Goal: Check status: Check status

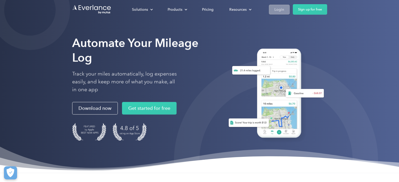
click at [283, 11] on div "Login" at bounding box center [280, 9] width 10 height 7
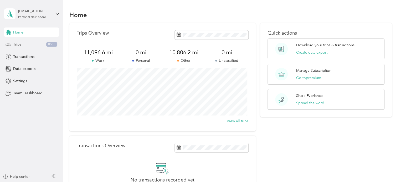
click at [22, 40] on div "Trips 8533" at bounding box center [31, 44] width 55 height 9
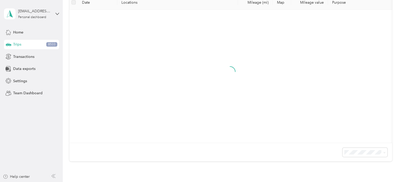
scroll to position [53, 0]
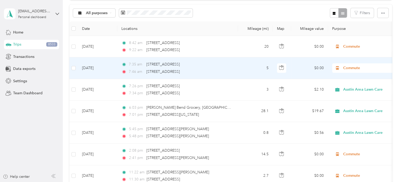
click at [246, 68] on td "5" at bounding box center [255, 68] width 35 height 22
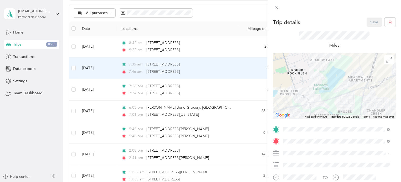
drag, startPoint x: 282, startPoint y: 101, endPoint x: 319, endPoint y: 87, distance: 39.1
click at [319, 87] on div at bounding box center [334, 86] width 123 height 66
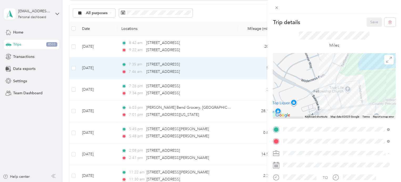
drag, startPoint x: 327, startPoint y: 96, endPoint x: 336, endPoint y: 68, distance: 29.3
click at [336, 69] on div at bounding box center [334, 86] width 123 height 66
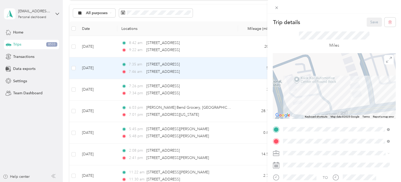
drag, startPoint x: 350, startPoint y: 84, endPoint x: 348, endPoint y: 91, distance: 7.4
click at [348, 91] on div at bounding box center [334, 86] width 123 height 66
click at [238, 43] on div "Trip details Save This trip cannot be edited because it is either under review,…" at bounding box center [200, 91] width 401 height 182
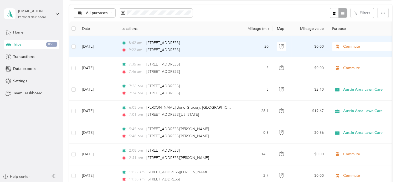
click at [115, 45] on td "Aug 29, 2025" at bounding box center [97, 47] width 39 height 22
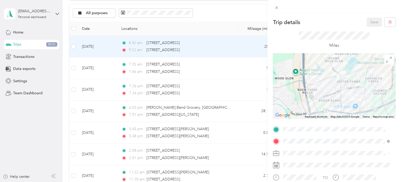
drag, startPoint x: 350, startPoint y: 73, endPoint x: 339, endPoint y: 92, distance: 22.6
click at [341, 92] on div at bounding box center [334, 86] width 123 height 66
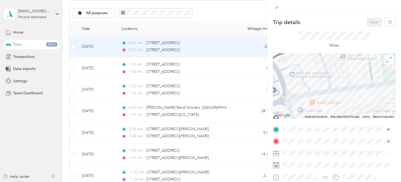
drag, startPoint x: 301, startPoint y: 74, endPoint x: 344, endPoint y: 101, distance: 50.6
click at [344, 101] on div at bounding box center [334, 86] width 123 height 66
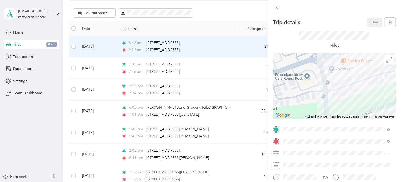
drag, startPoint x: 319, startPoint y: 101, endPoint x: 325, endPoint y: 70, distance: 31.4
click at [336, 54] on div at bounding box center [334, 86] width 123 height 66
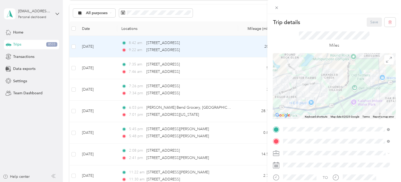
drag, startPoint x: 334, startPoint y: 93, endPoint x: 317, endPoint y: 75, distance: 24.3
click at [315, 74] on div at bounding box center [334, 86] width 123 height 66
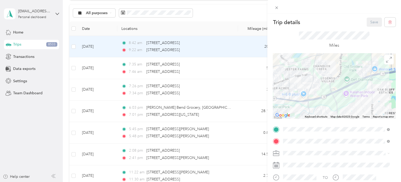
drag, startPoint x: 341, startPoint y: 95, endPoint x: 323, endPoint y: 27, distance: 70.3
click at [323, 27] on div "Trip details Save This trip cannot be edited because it is either under review,…" at bounding box center [334, 129] width 123 height 223
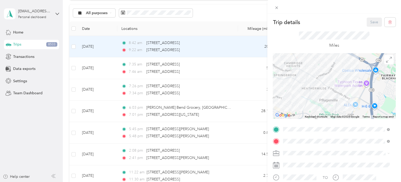
drag, startPoint x: 308, startPoint y: 91, endPoint x: 339, endPoint y: 84, distance: 31.7
click at [339, 84] on div at bounding box center [334, 86] width 123 height 66
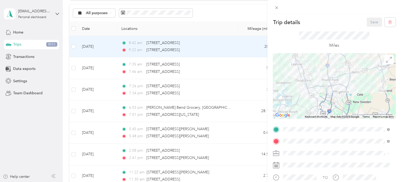
drag, startPoint x: 292, startPoint y: 92, endPoint x: 305, endPoint y: 96, distance: 13.8
click at [305, 97] on div at bounding box center [334, 86] width 123 height 66
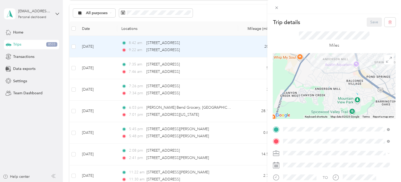
drag, startPoint x: 330, startPoint y: 68, endPoint x: 328, endPoint y: 90, distance: 21.9
click at [328, 90] on div at bounding box center [334, 86] width 123 height 66
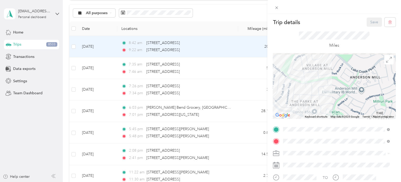
drag, startPoint x: 307, startPoint y: 78, endPoint x: 327, endPoint y: 98, distance: 28.4
click at [329, 100] on div at bounding box center [334, 86] width 123 height 66
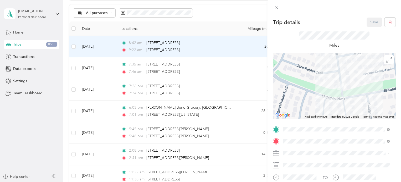
drag, startPoint x: 296, startPoint y: 68, endPoint x: 365, endPoint y: 98, distance: 75.5
click at [365, 98] on div at bounding box center [334, 86] width 123 height 66
